Goal: Task Accomplishment & Management: Complete application form

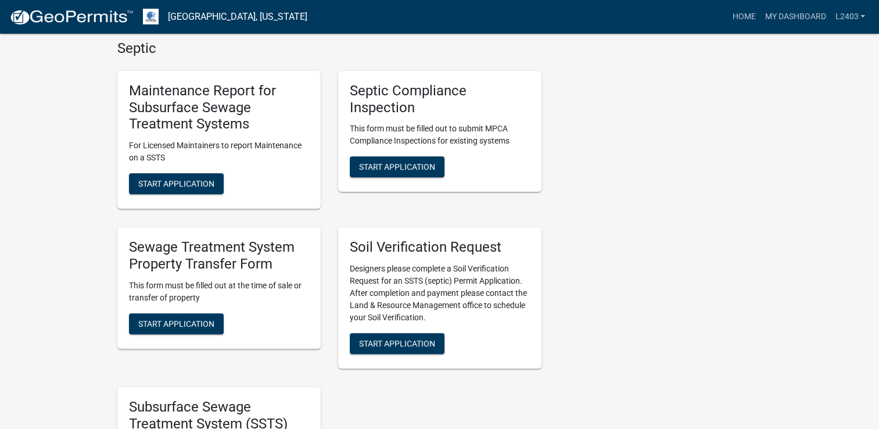
scroll to position [349, 0]
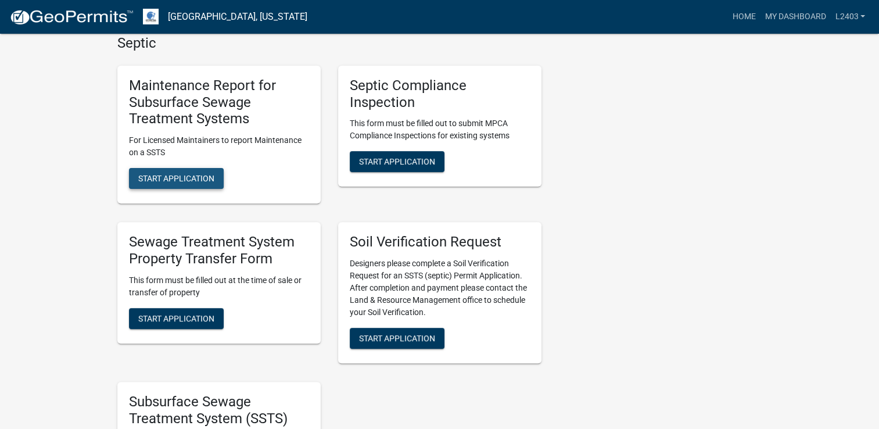
click at [212, 178] on span "Start Application" at bounding box center [176, 178] width 76 height 9
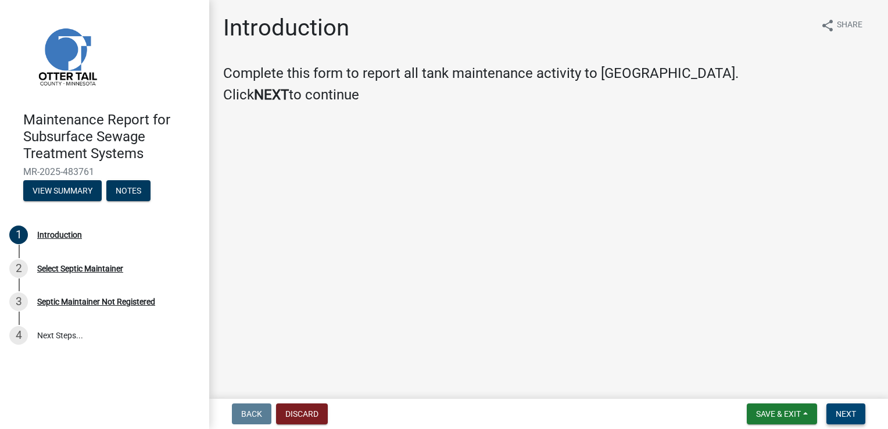
click at [841, 415] on span "Next" at bounding box center [846, 413] width 20 height 9
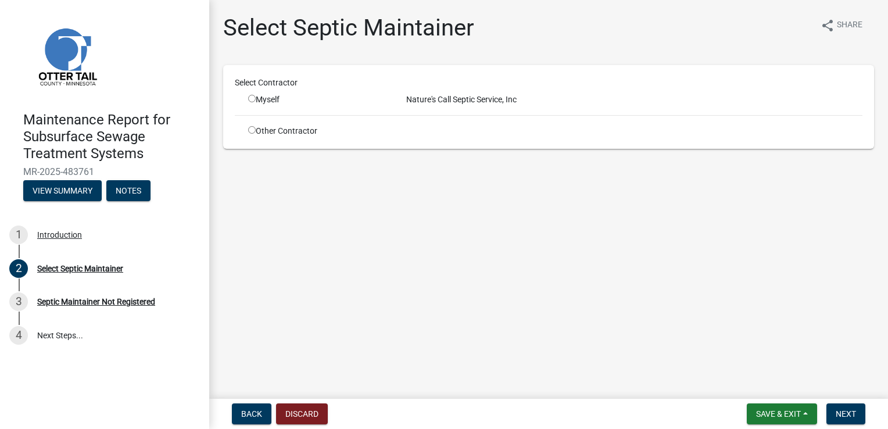
click at [252, 98] on input "radio" at bounding box center [252, 99] width 8 height 8
radio input "true"
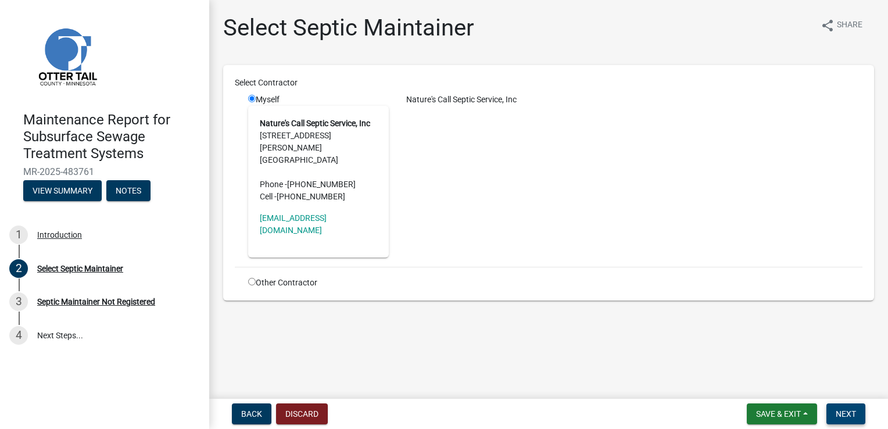
click at [834, 412] on button "Next" at bounding box center [845, 413] width 39 height 21
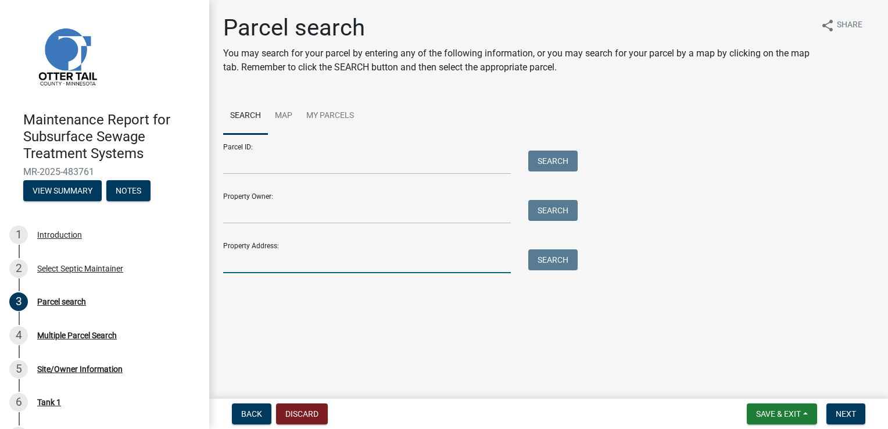
click at [310, 263] on input "Property Address:" at bounding box center [367, 261] width 288 height 24
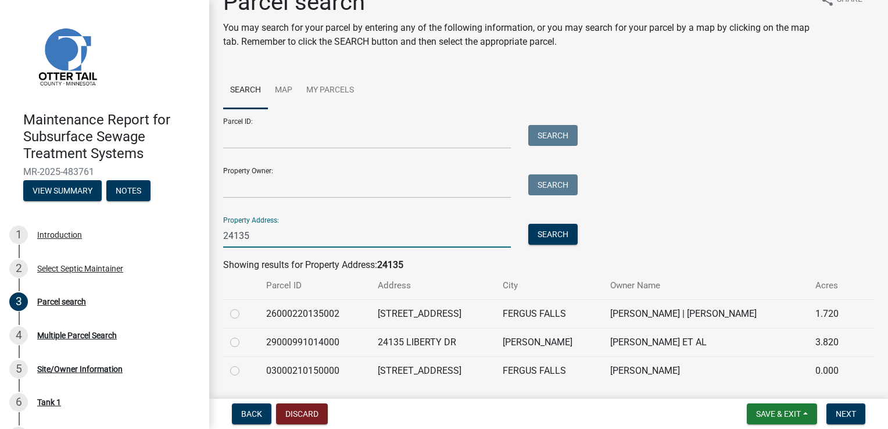
scroll to position [60, 0]
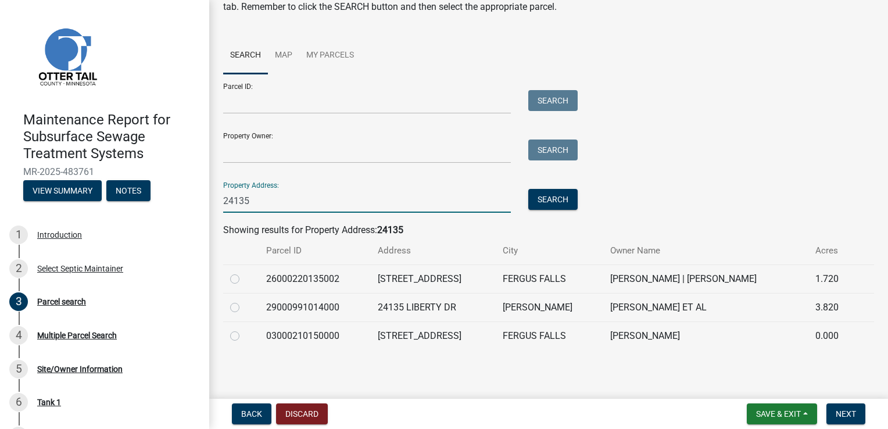
type input "24135"
click at [244, 329] on label at bounding box center [244, 329] width 0 height 0
click at [244, 331] on input "radio" at bounding box center [248, 333] width 8 height 8
radio input "true"
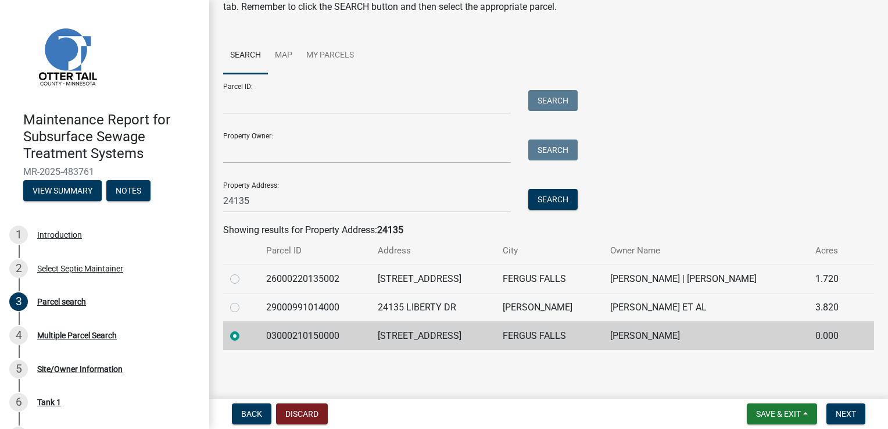
click at [871, 424] on div "Back Discard Save & Exit Save Save & Exit Next" at bounding box center [548, 413] width 660 height 21
click at [843, 413] on span "Next" at bounding box center [846, 413] width 20 height 9
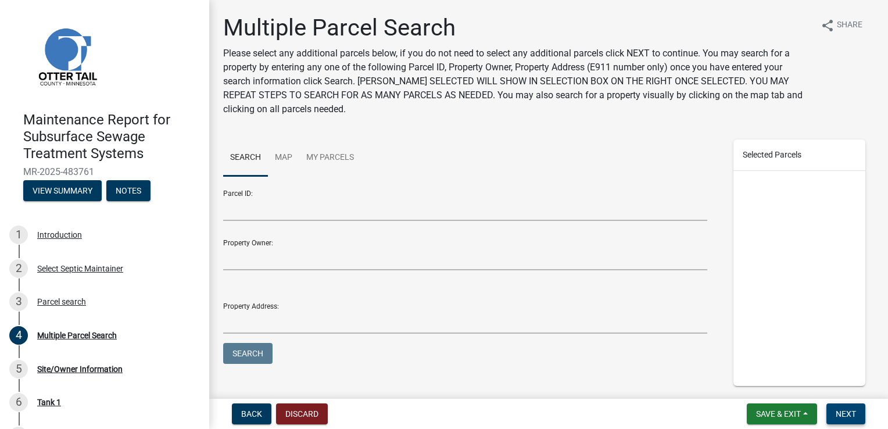
click at [843, 413] on span "Next" at bounding box center [846, 413] width 20 height 9
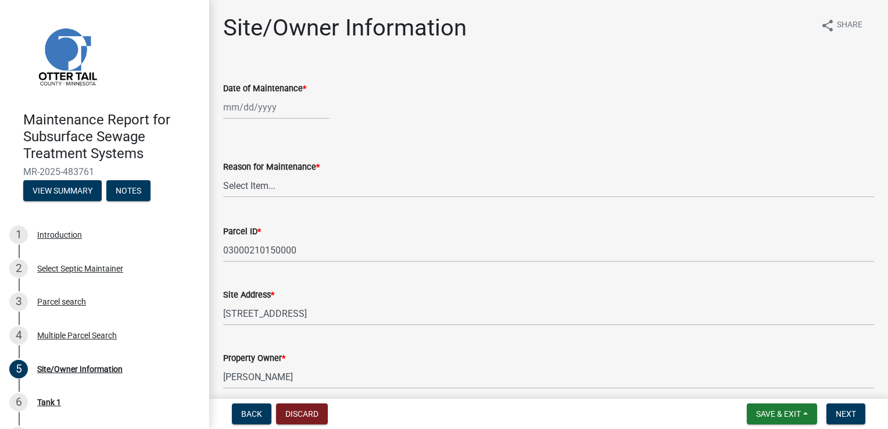
select select "9"
select select "2025"
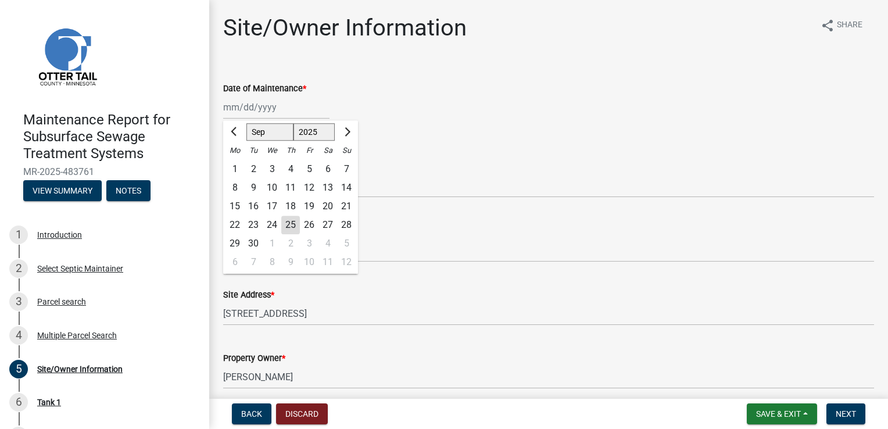
click at [267, 108] on div "[PERSON_NAME] Feb Mar Apr [PERSON_NAME][DATE] Oct Nov [DATE] 1526 1527 1528 152…" at bounding box center [276, 107] width 106 height 24
drag, startPoint x: 272, startPoint y: 227, endPoint x: 260, endPoint y: 208, distance: 21.9
click at [272, 227] on div "24" at bounding box center [272, 225] width 19 height 19
type input "[DATE]"
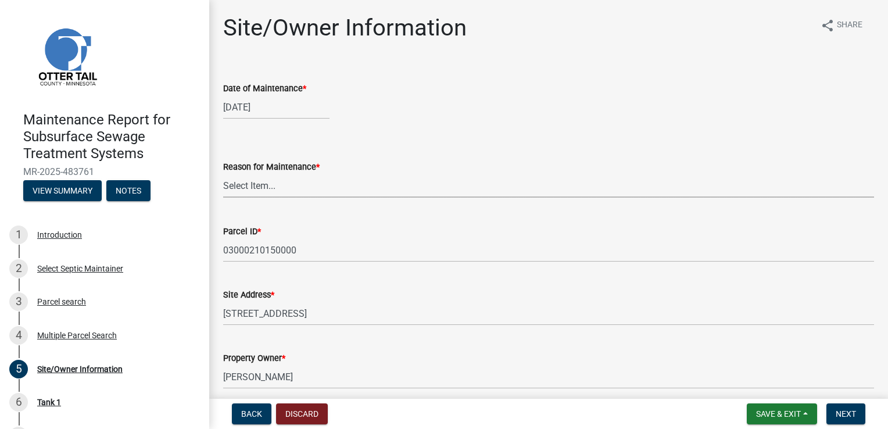
drag, startPoint x: 249, startPoint y: 184, endPoint x: 249, endPoint y: 199, distance: 14.5
click at [249, 185] on select "Select Item... Called Routine Other" at bounding box center [548, 186] width 651 height 24
click at [223, 174] on select "Select Item... Called Routine Other" at bounding box center [548, 186] width 651 height 24
select select "3ac72b63-7b21-42e4-8192-806faae7a4f1"
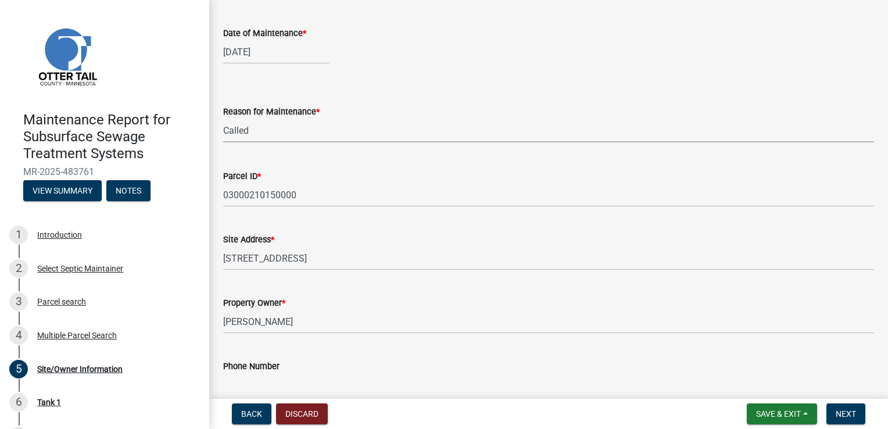
scroll to position [174, 0]
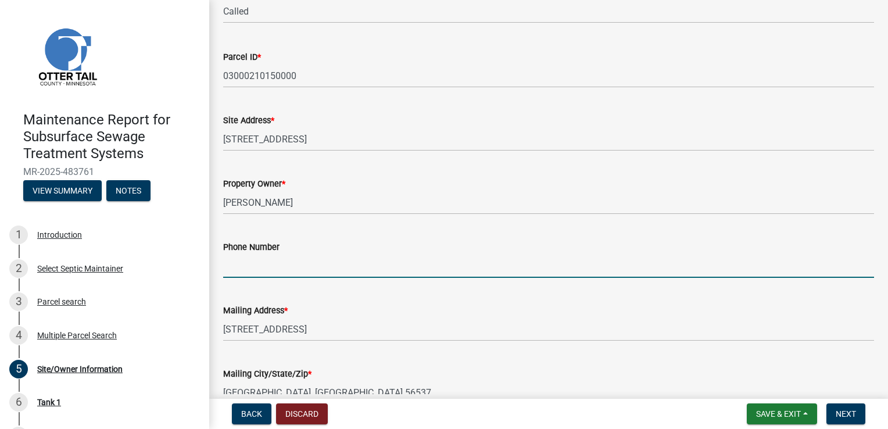
click at [248, 261] on input "Phone Number" at bounding box center [548, 266] width 651 height 24
type input "[PHONE_NUMBER]"
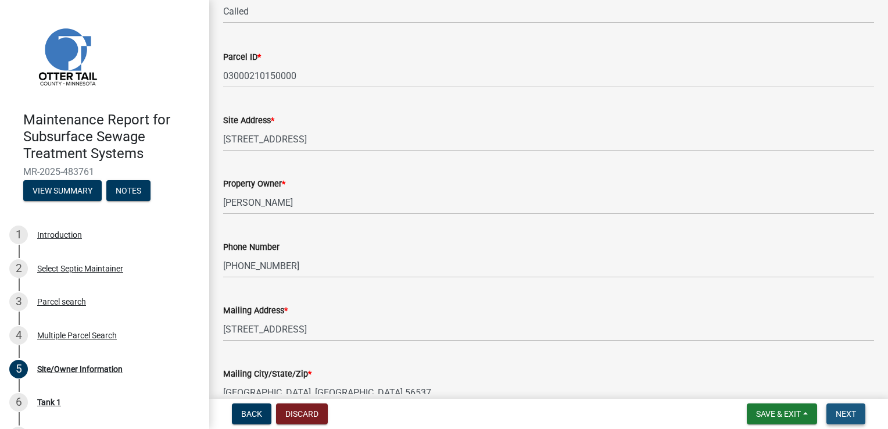
click at [844, 408] on button "Next" at bounding box center [845, 413] width 39 height 21
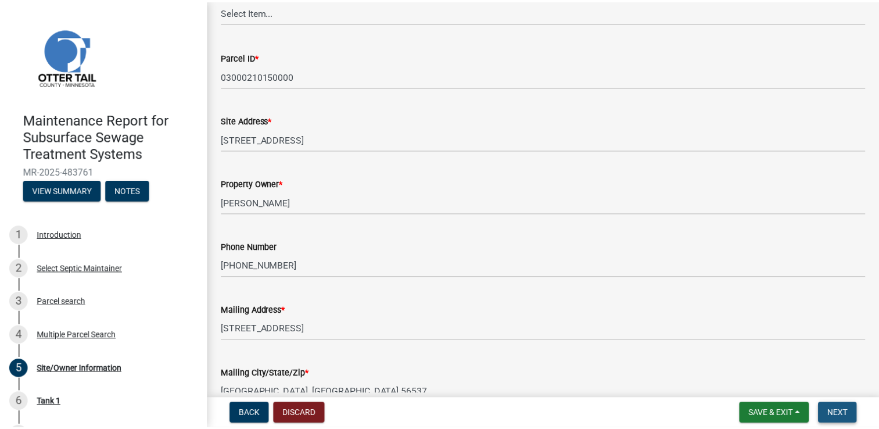
scroll to position [0, 0]
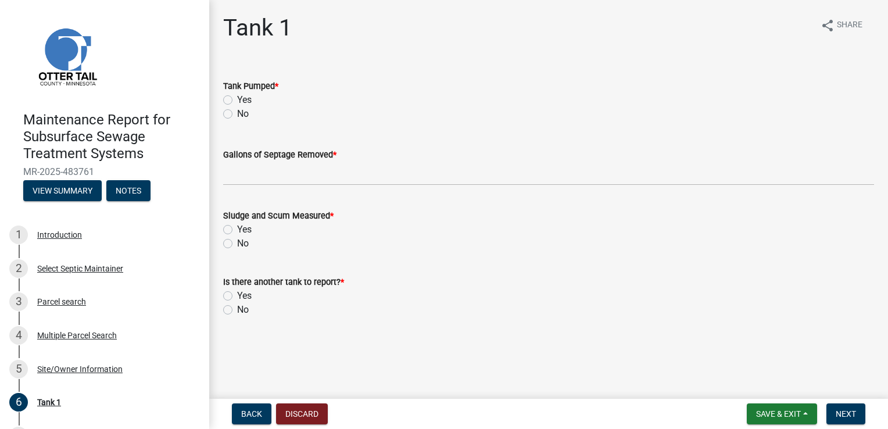
click at [237, 99] on label "Yes" at bounding box center [244, 100] width 15 height 14
click at [237, 99] on input "Yes" at bounding box center [241, 97] width 8 height 8
radio input "true"
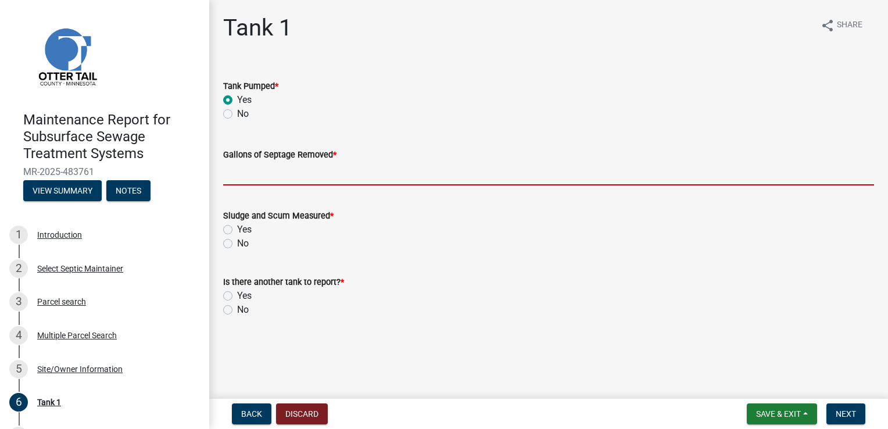
click at [257, 168] on input "Gallons of Septage Removed *" at bounding box center [548, 174] width 651 height 24
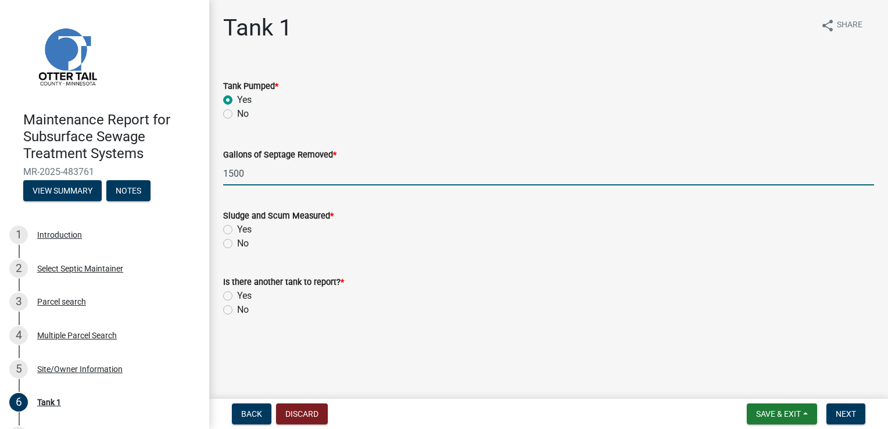
type input "1500"
click at [237, 230] on label "Yes" at bounding box center [244, 230] width 15 height 14
click at [237, 230] on input "Yes" at bounding box center [241, 227] width 8 height 8
radio input "true"
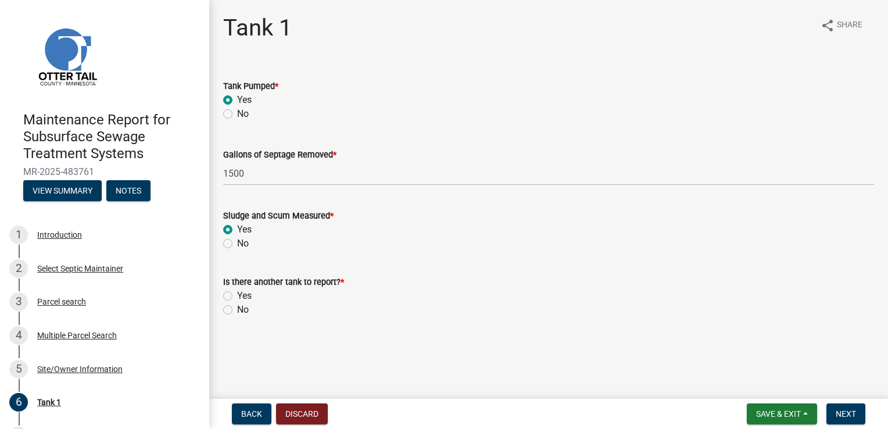
click at [237, 310] on label "No" at bounding box center [243, 310] width 12 height 14
click at [237, 310] on input "No" at bounding box center [241, 307] width 8 height 8
radio input "true"
click at [844, 410] on span "Next" at bounding box center [846, 413] width 20 height 9
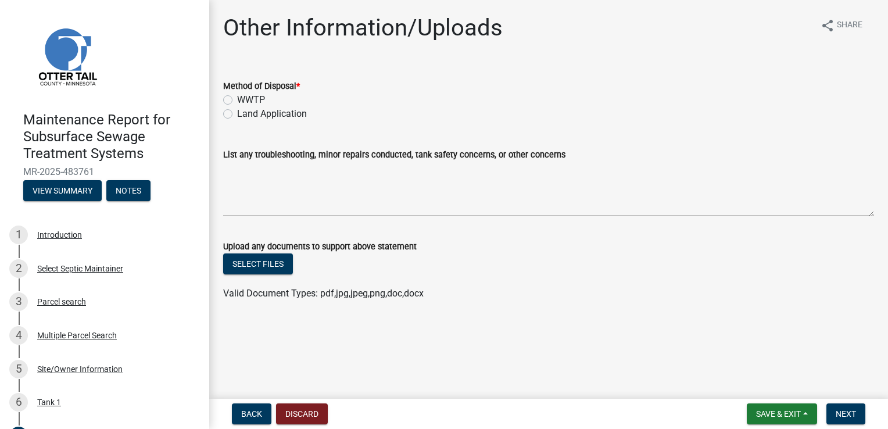
click at [282, 110] on label "Land Application" at bounding box center [272, 114] width 70 height 14
click at [245, 110] on input "Land Application" at bounding box center [241, 111] width 8 height 8
radio input "true"
drag, startPoint x: 852, startPoint y: 420, endPoint x: 838, endPoint y: 406, distance: 20.1
click at [852, 420] on button "Next" at bounding box center [845, 413] width 39 height 21
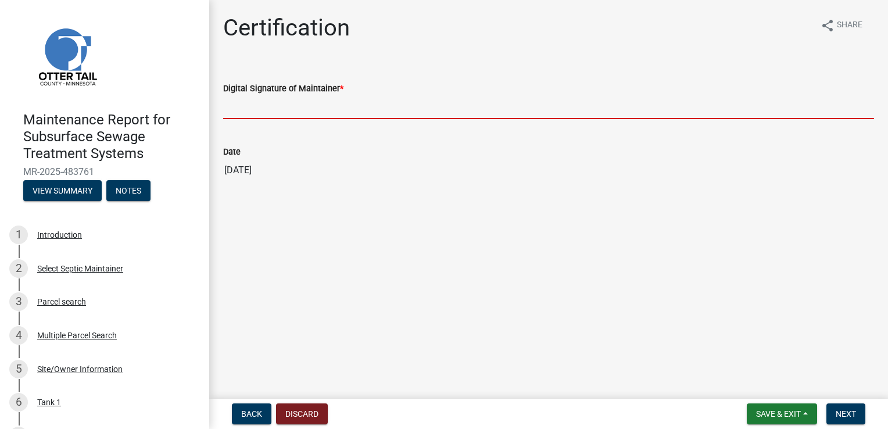
click at [281, 103] on input "Digital Signature of Maintainer *" at bounding box center [548, 107] width 651 height 24
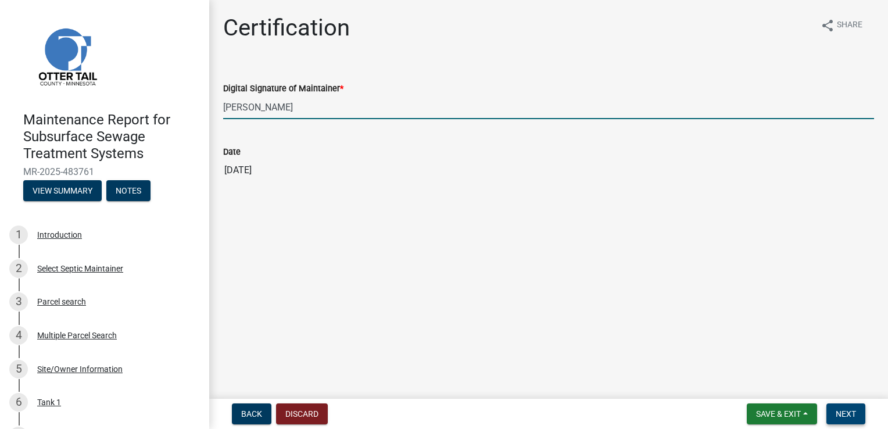
type input "[PERSON_NAME]"
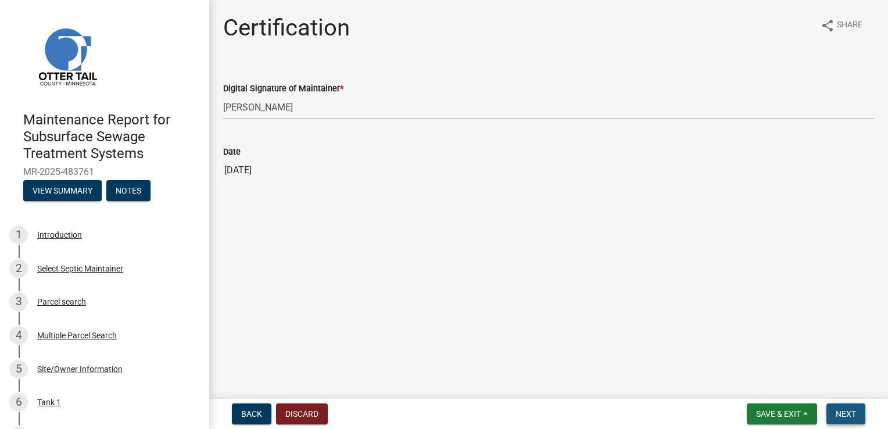
click at [861, 406] on button "Next" at bounding box center [845, 413] width 39 height 21
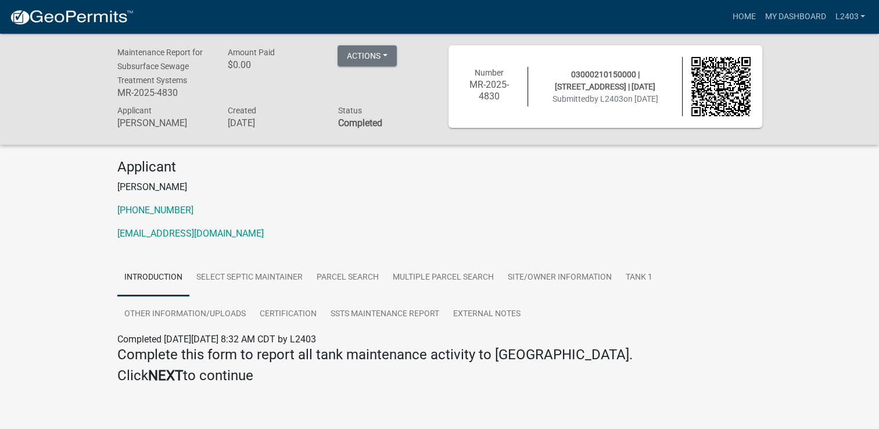
click at [445, 214] on p "[PHONE_NUMBER]" at bounding box center [439, 210] width 645 height 14
click at [737, 13] on link "Home" at bounding box center [744, 17] width 33 height 22
